Goal: Information Seeking & Learning: Learn about a topic

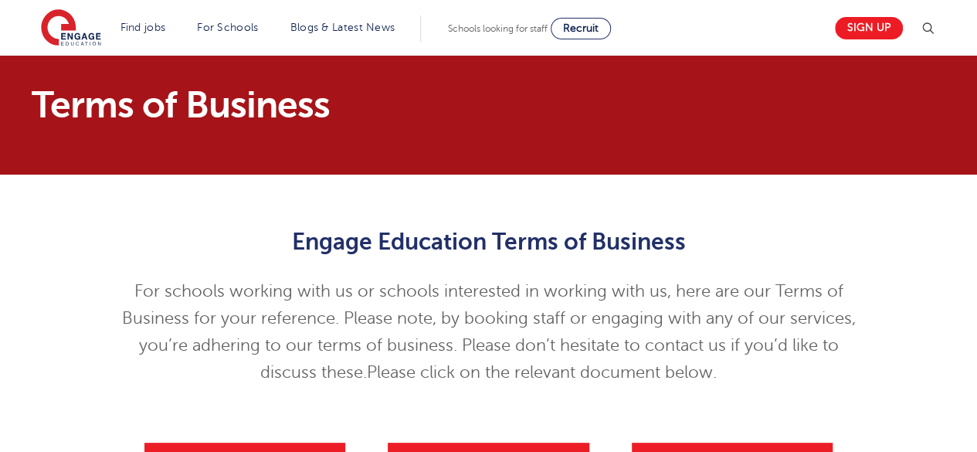
click at [74, 15] on img at bounding box center [71, 28] width 60 height 39
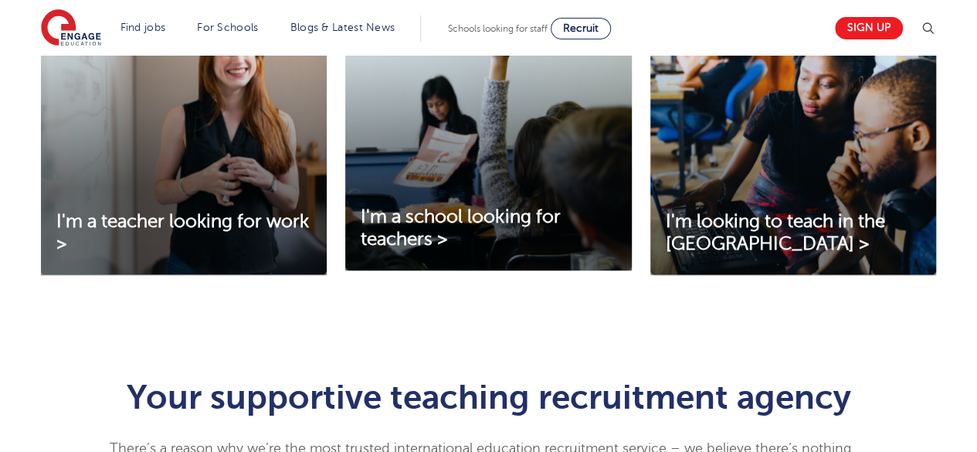
scroll to position [591, 0]
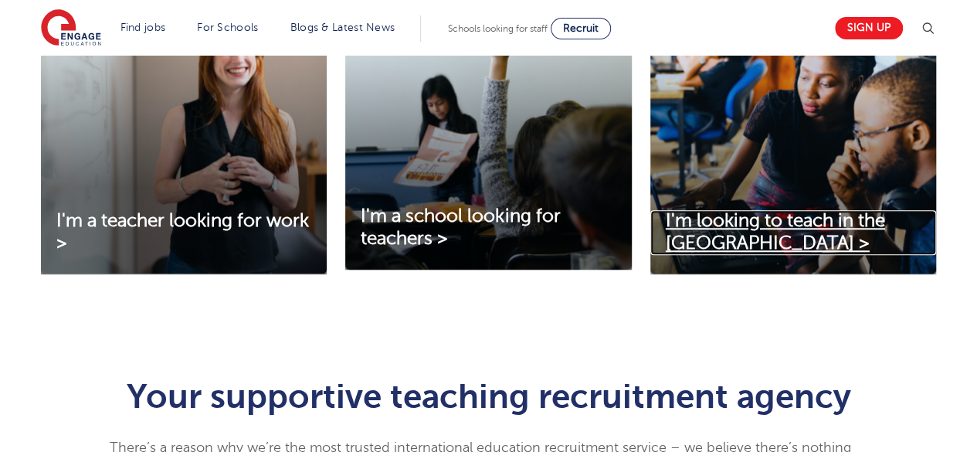
click at [788, 226] on span "I'm looking to teach in the [GEOGRAPHIC_DATA] >" at bounding box center [775, 231] width 219 height 43
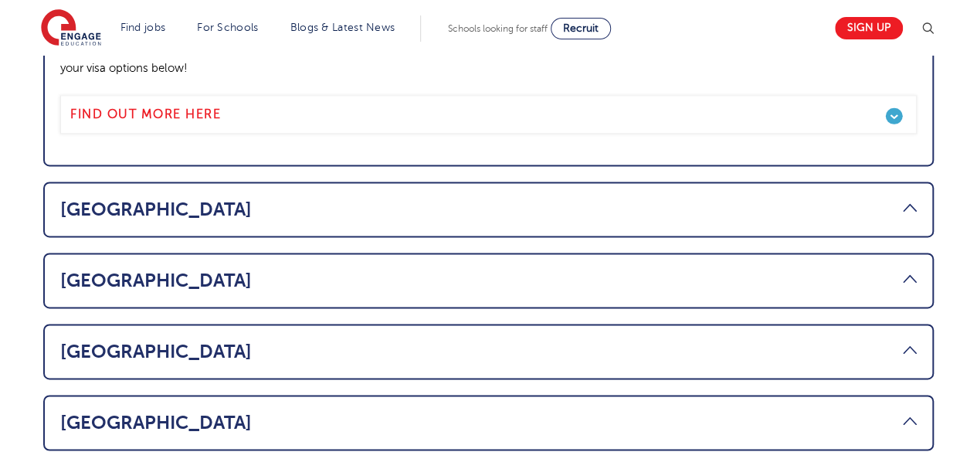
scroll to position [1031, 0]
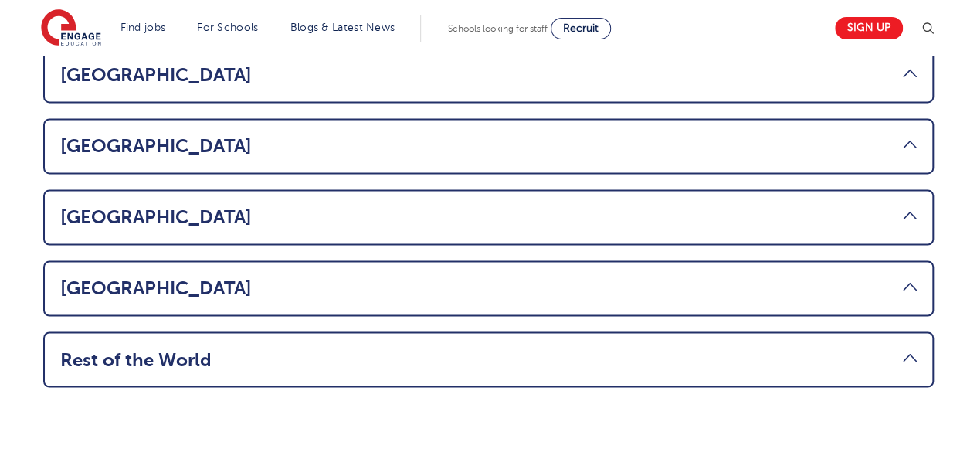
click at [290, 348] on link "Rest of the World" at bounding box center [488, 359] width 857 height 22
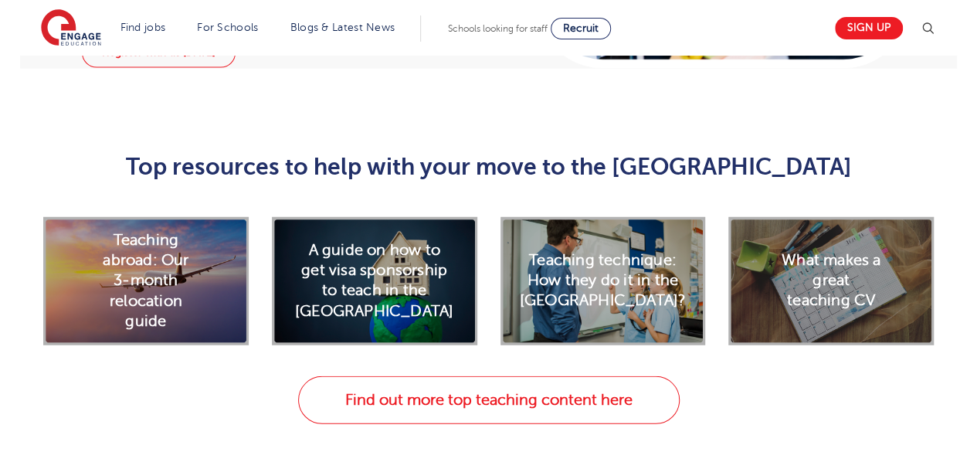
scroll to position [1954, 0]
